Goal: Navigation & Orientation: Find specific page/section

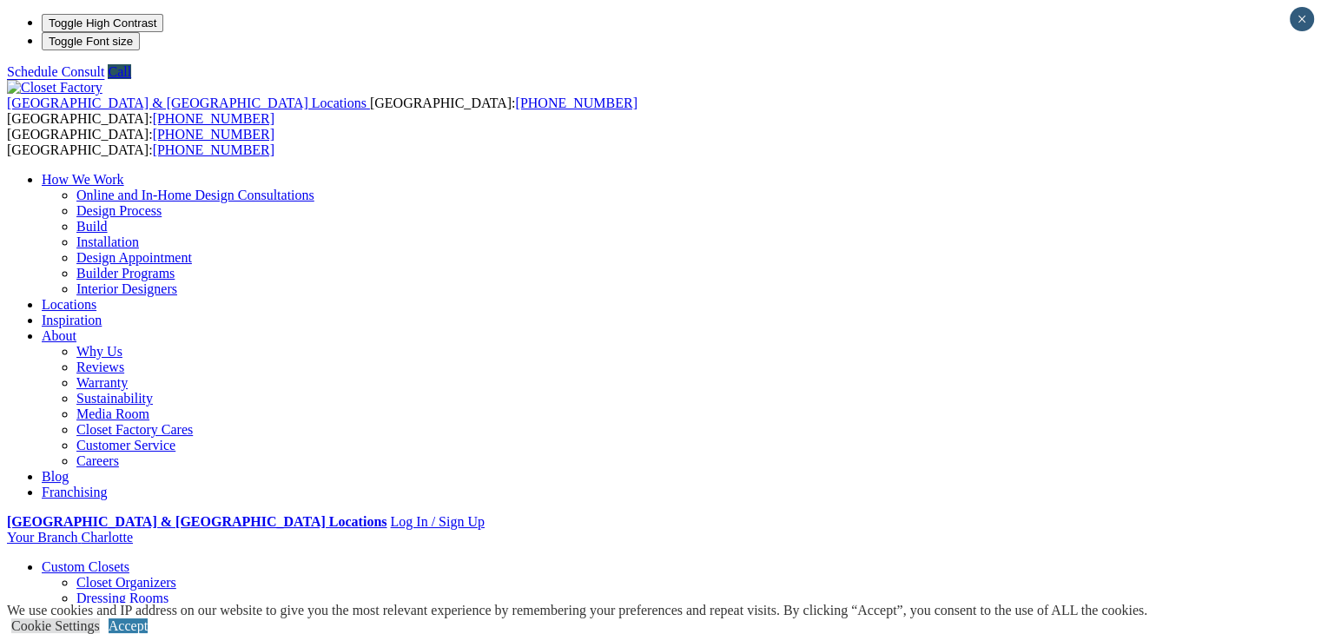
click at [76, 328] on link "About" at bounding box center [59, 335] width 35 height 15
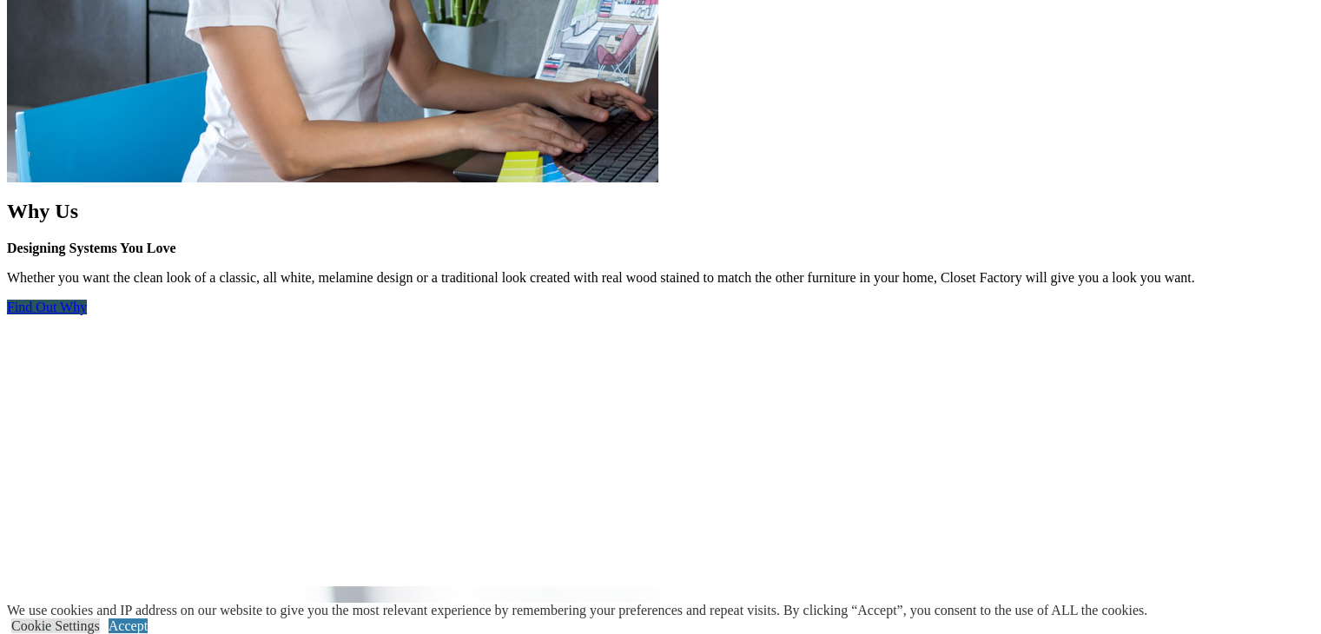
scroll to position [2605, 0]
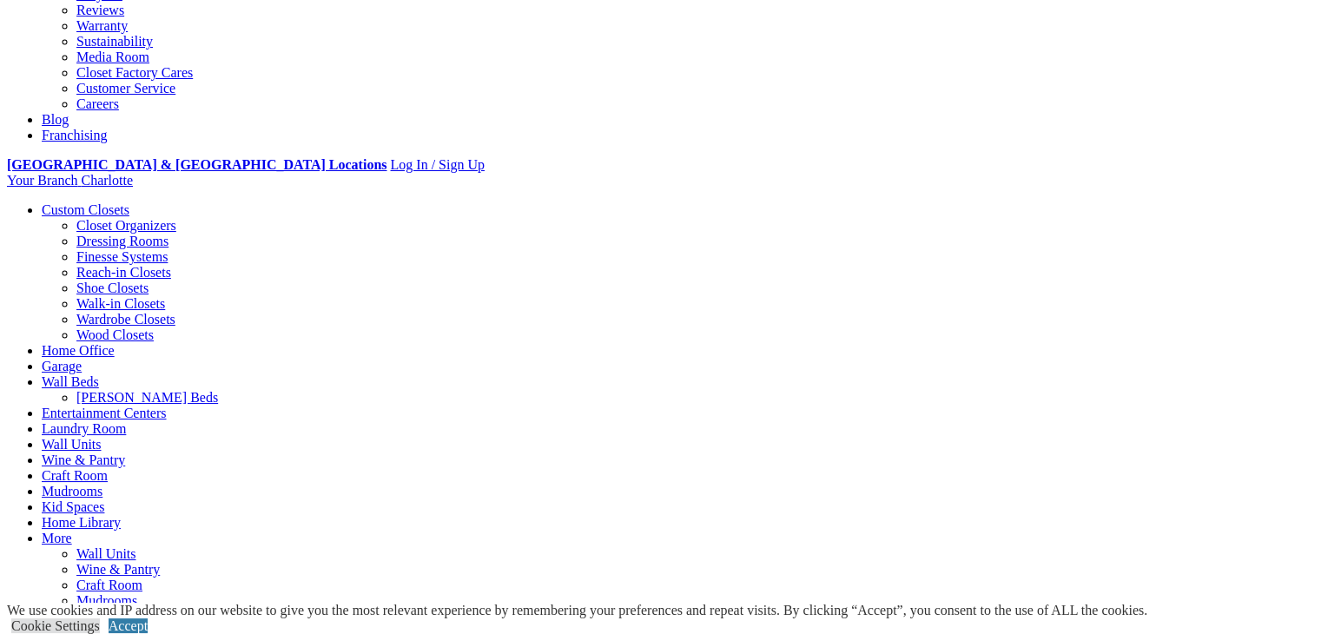
scroll to position [0, 0]
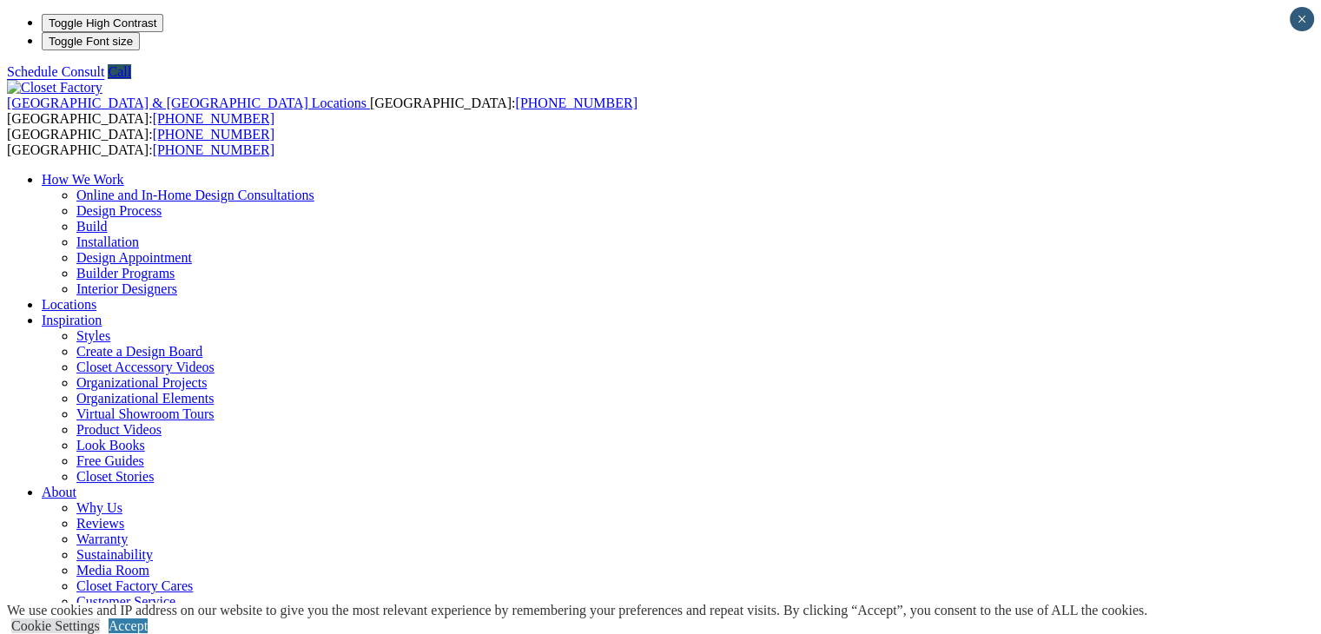
drag, startPoint x: 1236, startPoint y: 305, endPoint x: 1223, endPoint y: 213, distance: 93.0
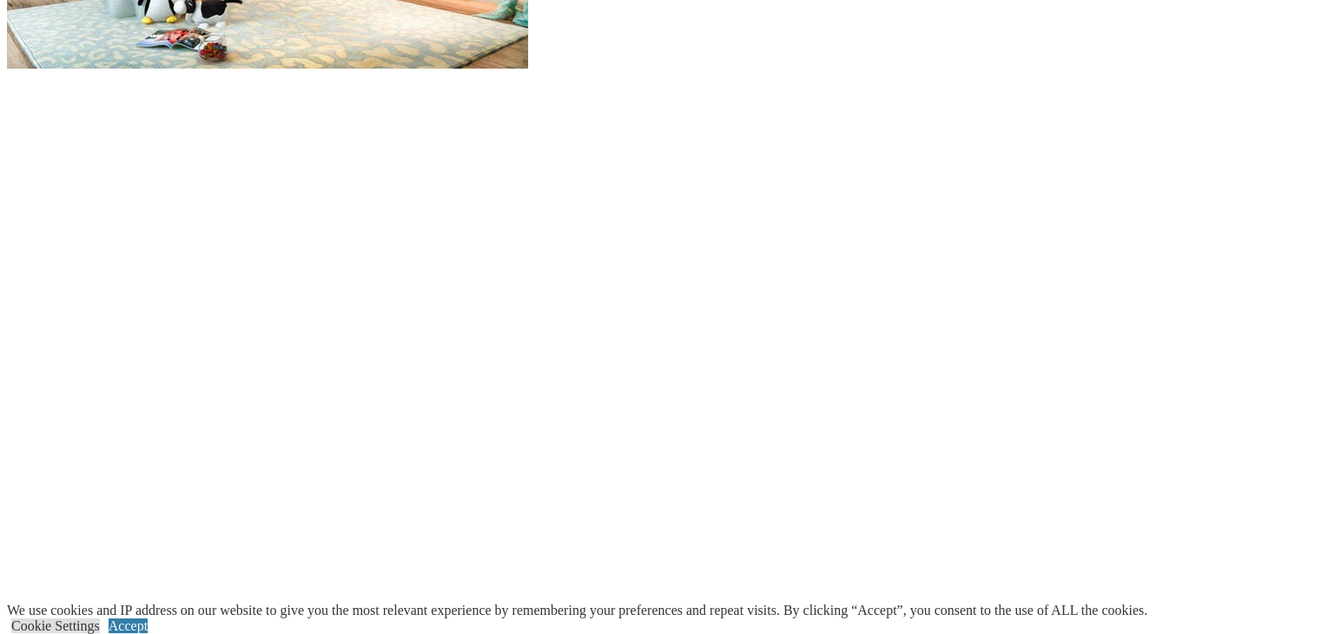
scroll to position [1997, 0]
